Goal: Task Accomplishment & Management: Manage account settings

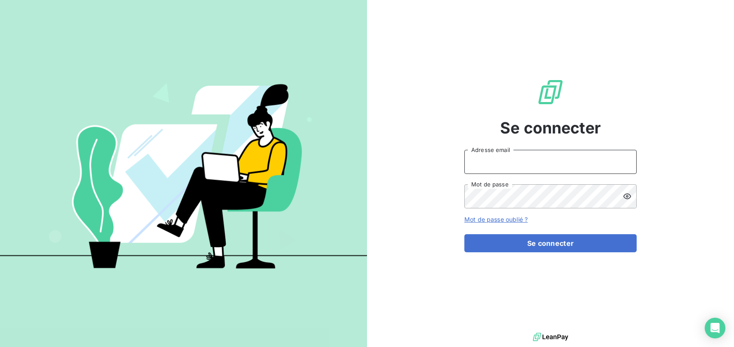
click at [480, 161] on input "Adresse email" at bounding box center [550, 162] width 172 height 24
type input "[EMAIL_ADDRESS][DOMAIN_NAME]"
click at [464, 234] on button "Se connecter" at bounding box center [550, 243] width 172 height 18
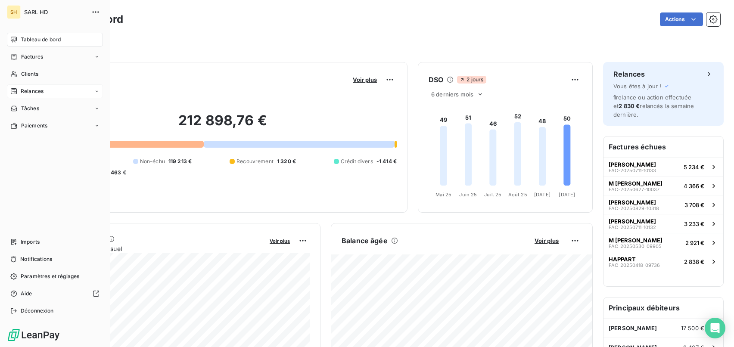
click at [39, 91] on span "Relances" at bounding box center [32, 91] width 23 height 8
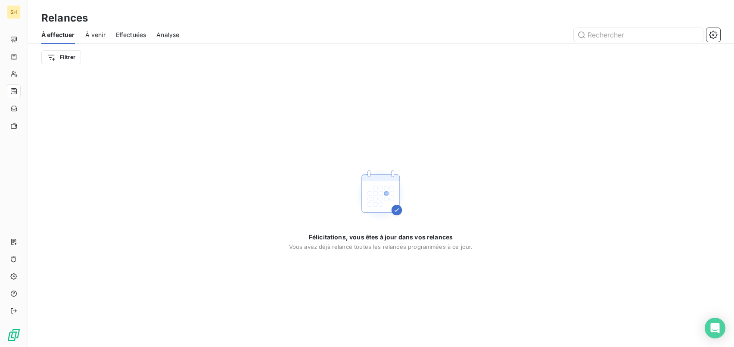
click at [103, 38] on span "À venir" at bounding box center [95, 35] width 20 height 9
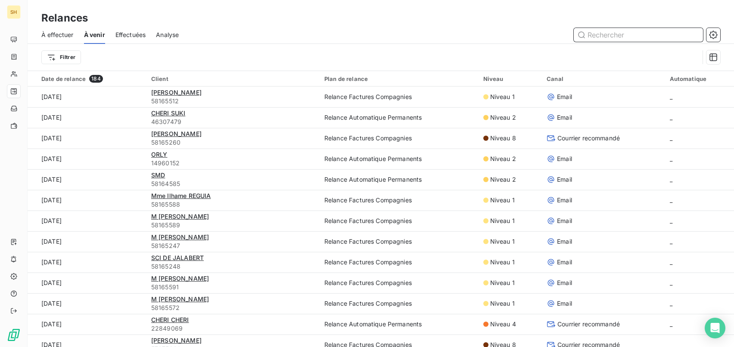
click at [53, 32] on span "À effectuer" at bounding box center [57, 35] width 32 height 9
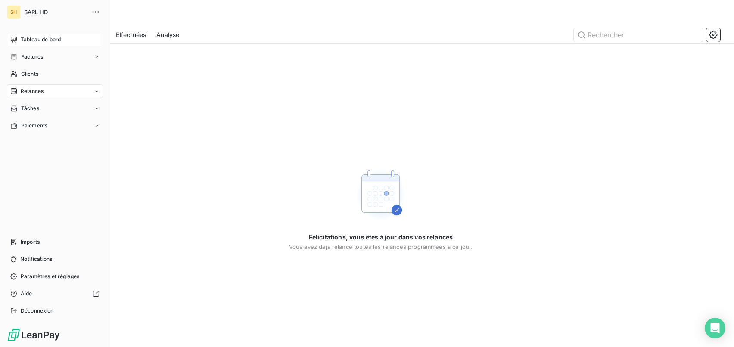
click at [20, 35] on div "Tableau de bord" at bounding box center [55, 40] width 96 height 14
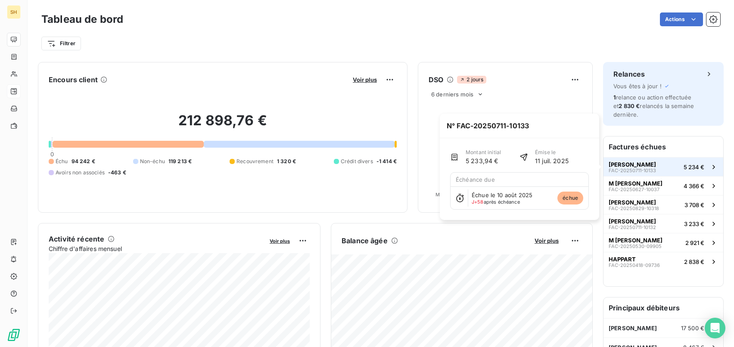
click at [656, 173] on div "[PERSON_NAME] GANTIN FAC-20250711-10133" at bounding box center [632, 167] width 47 height 12
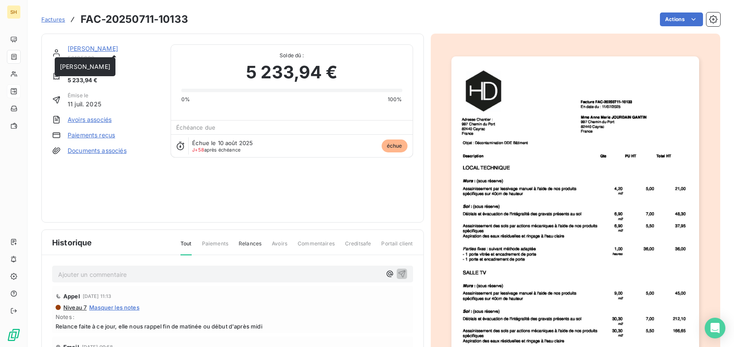
click at [97, 49] on link "[PERSON_NAME]" at bounding box center [93, 48] width 50 height 7
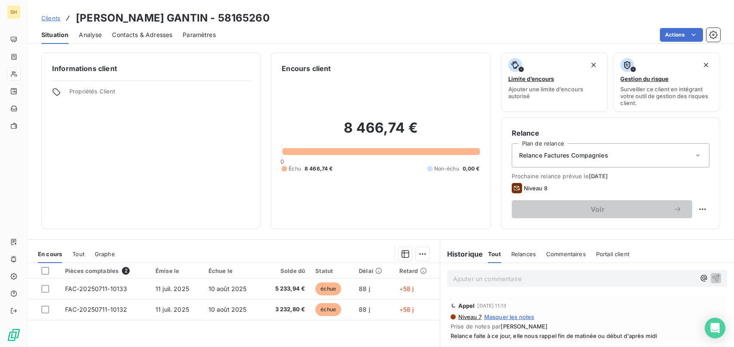
click at [144, 32] on span "Contacts & Adresses" at bounding box center [142, 35] width 60 height 9
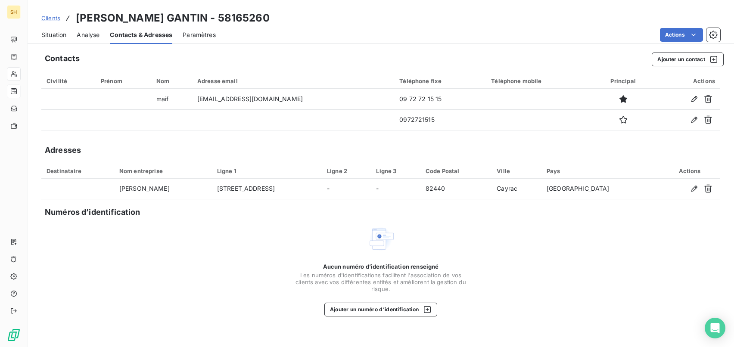
click at [60, 34] on span "Situation" at bounding box center [53, 35] width 25 height 9
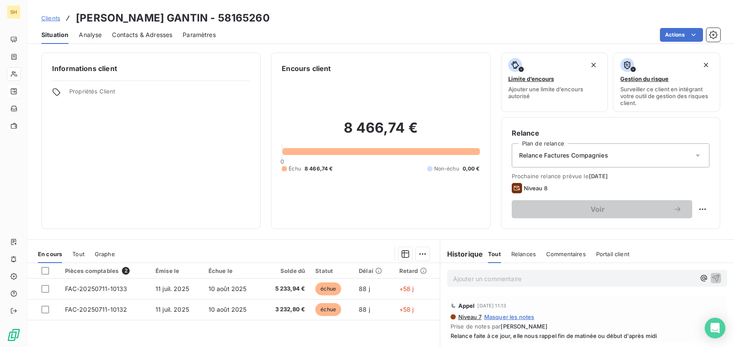
click at [572, 284] on p "Ajouter un commentaire ﻿" at bounding box center [574, 278] width 242 height 11
click at [717, 277] on icon "button" at bounding box center [715, 277] width 7 height 7
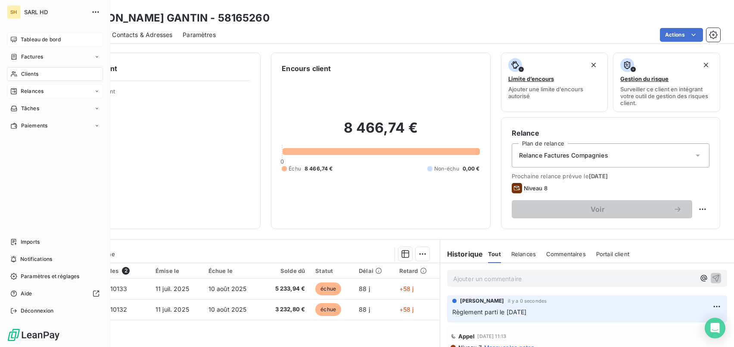
click at [16, 37] on icon at bounding box center [14, 40] width 6 height 6
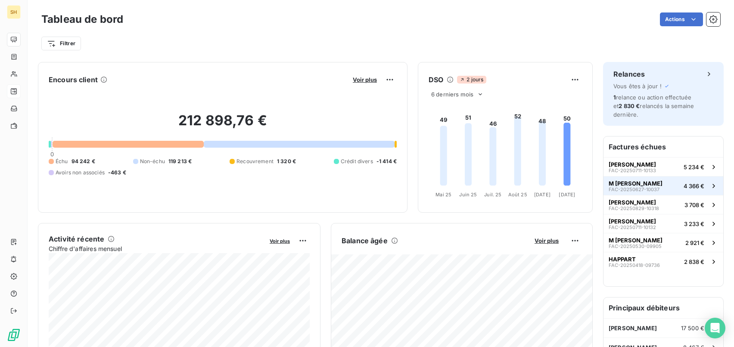
click at [653, 177] on button "M [PERSON_NAME] FAC-20250627-10037 4 366 €" at bounding box center [663, 185] width 120 height 19
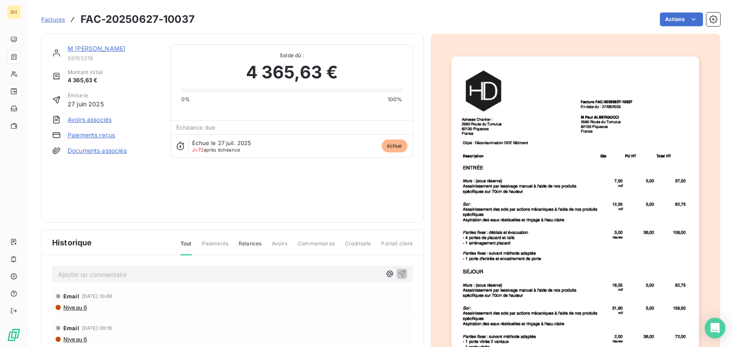
click at [106, 49] on link "M [PERSON_NAME]" at bounding box center [97, 48] width 58 height 7
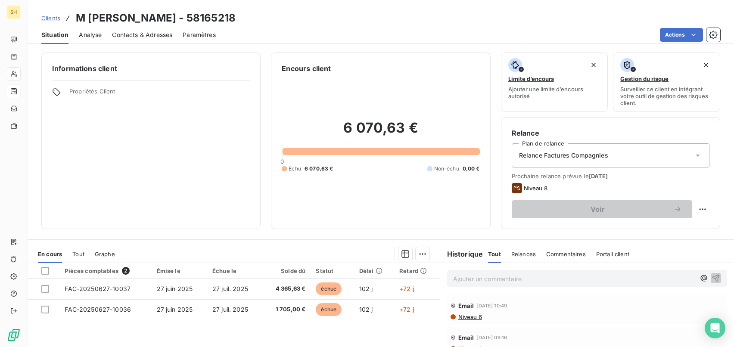
scroll to position [19, 0]
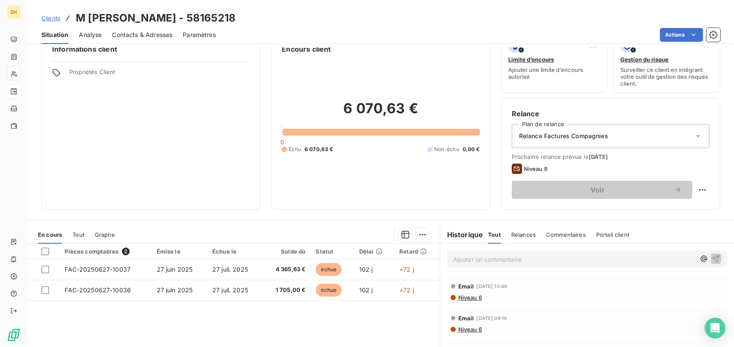
click at [473, 298] on span "Niveau 6" at bounding box center [469, 297] width 25 height 7
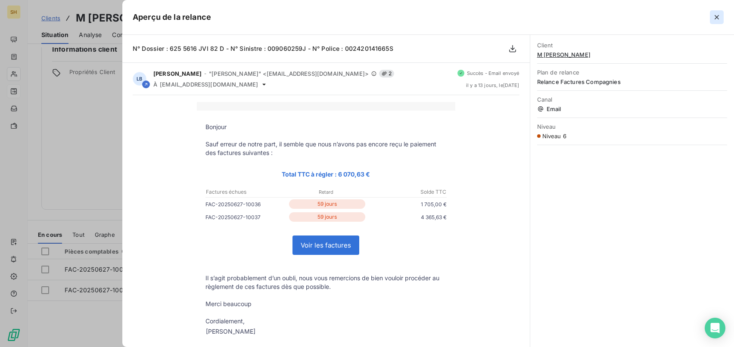
click at [716, 15] on icon "button" at bounding box center [716, 17] width 9 height 9
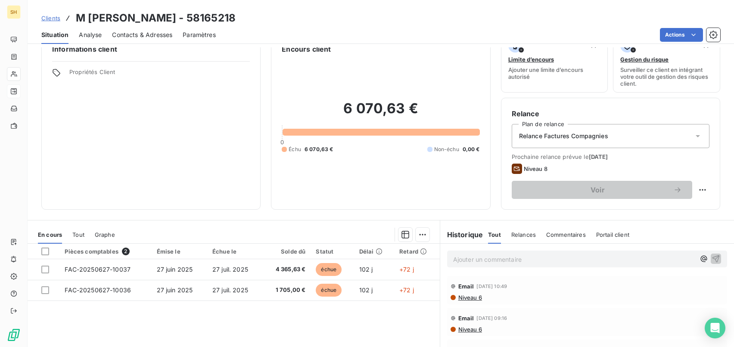
click at [150, 39] on span "Contacts & Adresses" at bounding box center [142, 35] width 60 height 9
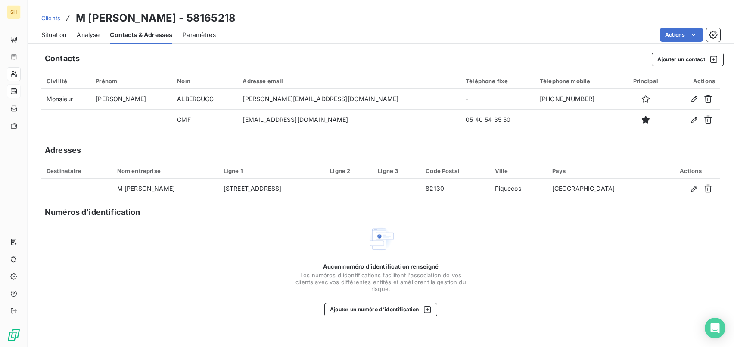
click at [53, 36] on span "Situation" at bounding box center [53, 35] width 25 height 9
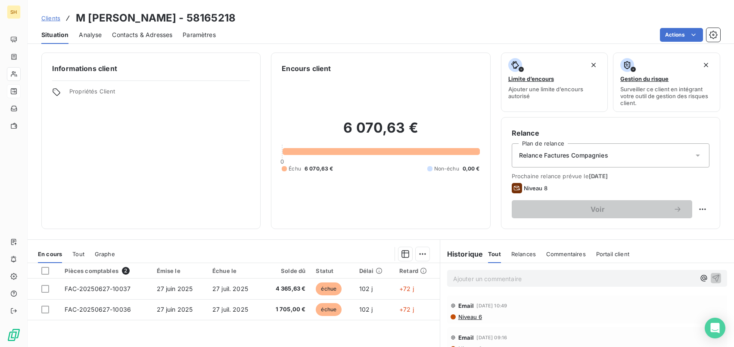
click at [476, 317] on span "Niveau 6" at bounding box center [469, 317] width 25 height 7
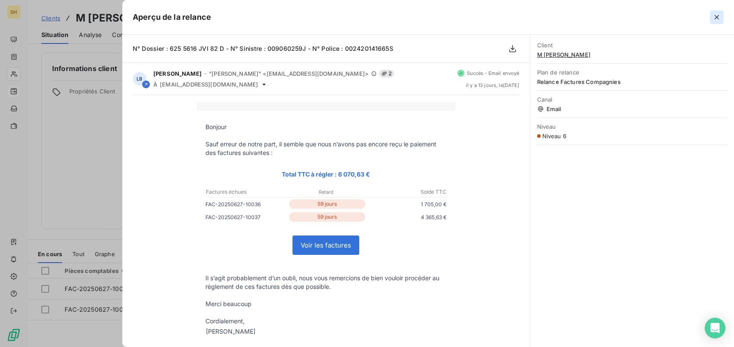
click at [715, 17] on icon "button" at bounding box center [716, 17] width 9 height 9
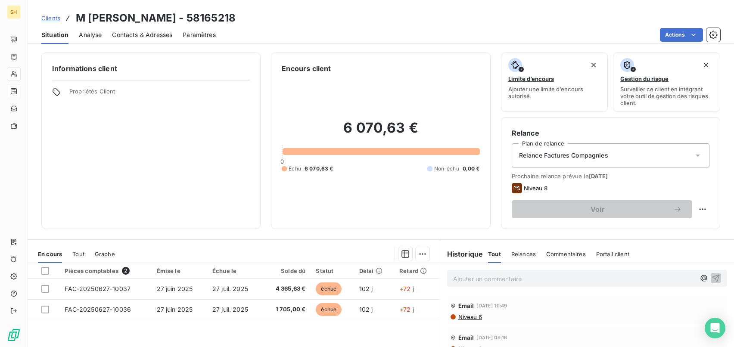
click at [497, 277] on p "Ajouter un commentaire ﻿" at bounding box center [574, 278] width 242 height 11
click at [718, 277] on icon "button" at bounding box center [715, 277] width 7 height 7
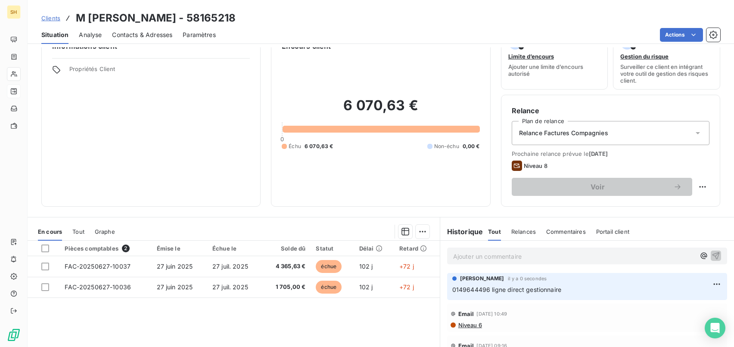
scroll to position [23, 0]
click at [467, 323] on span "Niveau 6" at bounding box center [469, 324] width 25 height 7
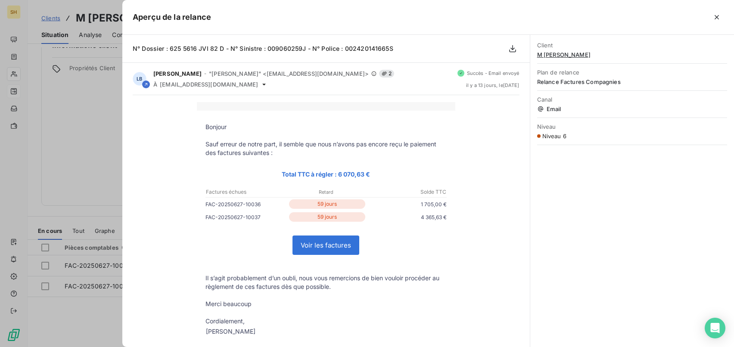
click at [726, 18] on div "Aperçu de la relance" at bounding box center [428, 17] width 612 height 35
click at [722, 18] on button "button" at bounding box center [717, 17] width 14 height 14
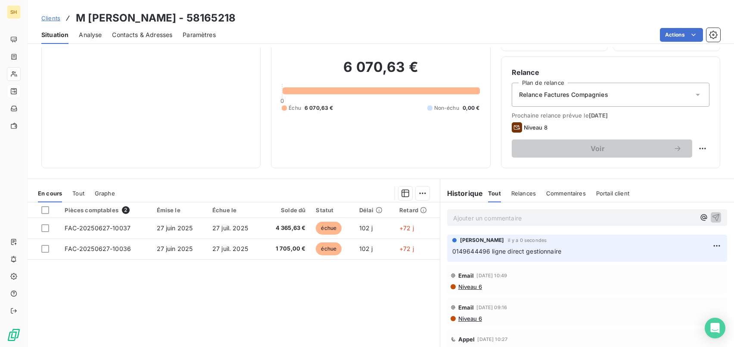
scroll to position [53, 0]
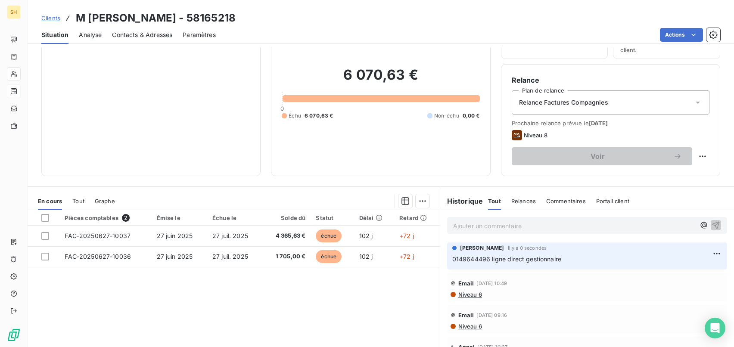
click at [467, 224] on p "Ajouter un commentaire ﻿" at bounding box center [574, 226] width 242 height 11
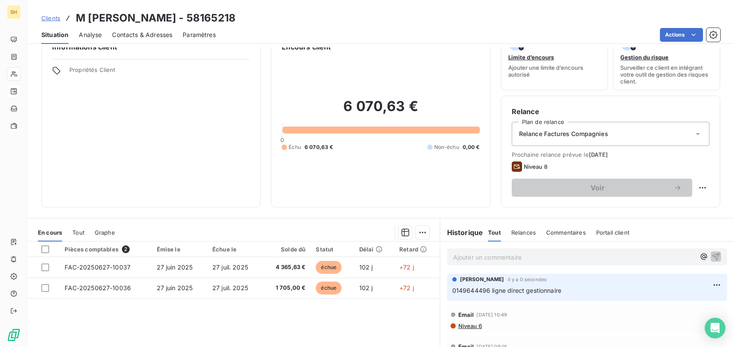
scroll to position [24, 0]
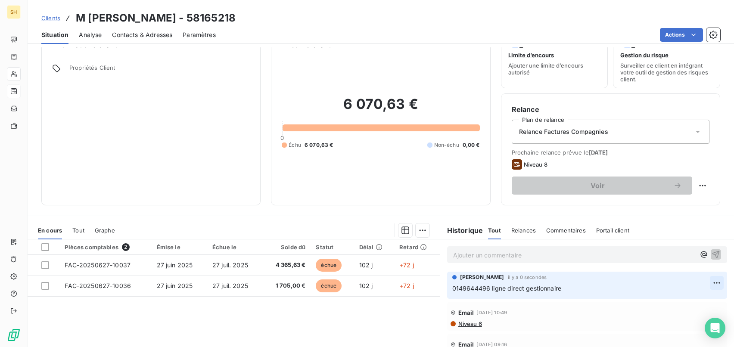
click at [718, 280] on html "SH Clients M [PERSON_NAME] - 58165218 Situation Analyse Contacts & Adresses Par…" at bounding box center [367, 173] width 734 height 347
click at [683, 317] on div "Supprimer" at bounding box center [696, 318] width 48 height 14
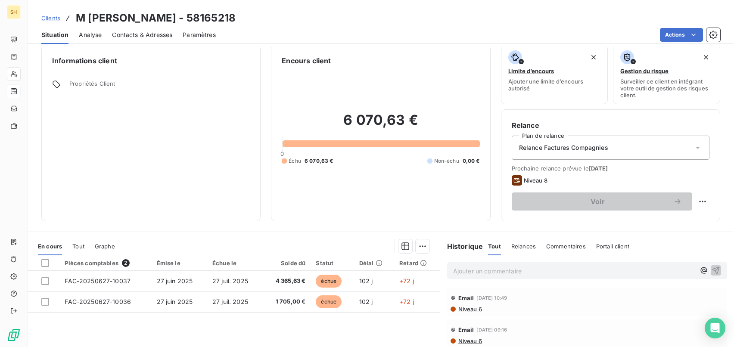
scroll to position [0, 0]
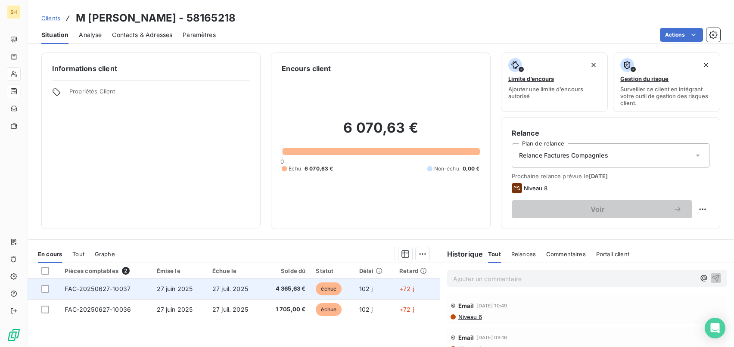
click at [240, 289] on span "27 juil. 2025" at bounding box center [230, 288] width 36 height 7
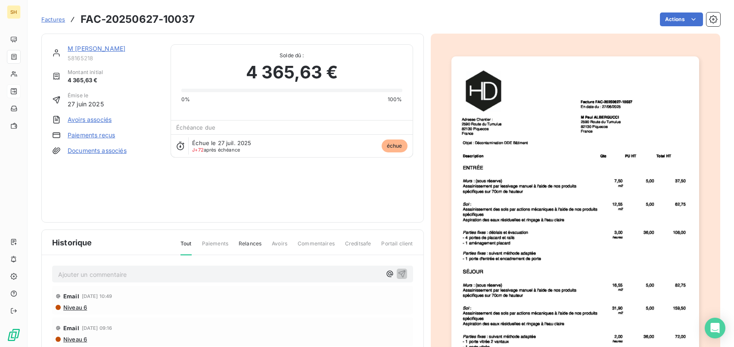
click at [86, 49] on link "M [PERSON_NAME]" at bounding box center [97, 48] width 58 height 7
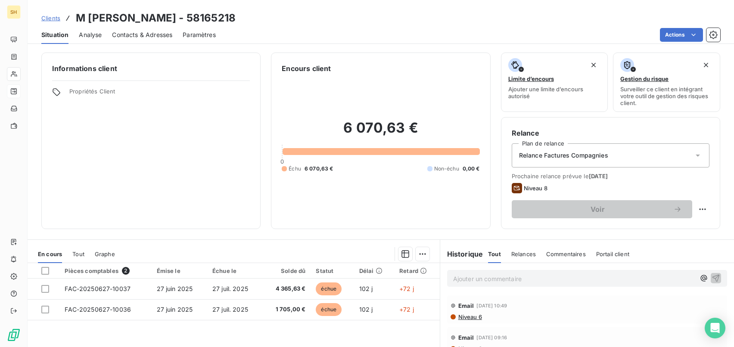
click at [478, 316] on span "Niveau 6" at bounding box center [469, 317] width 25 height 7
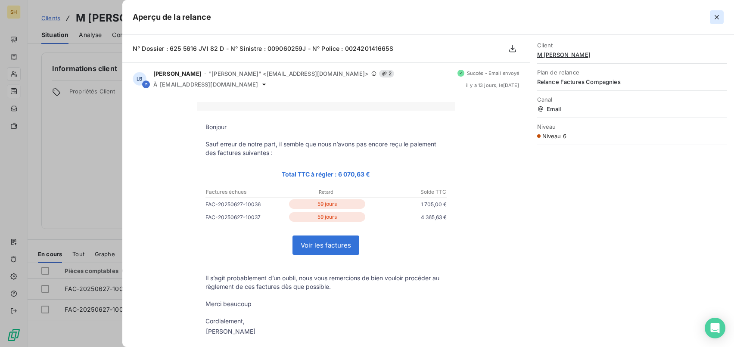
click at [718, 15] on icon "button" at bounding box center [716, 17] width 9 height 9
